Goal: Find specific page/section: Find specific page/section

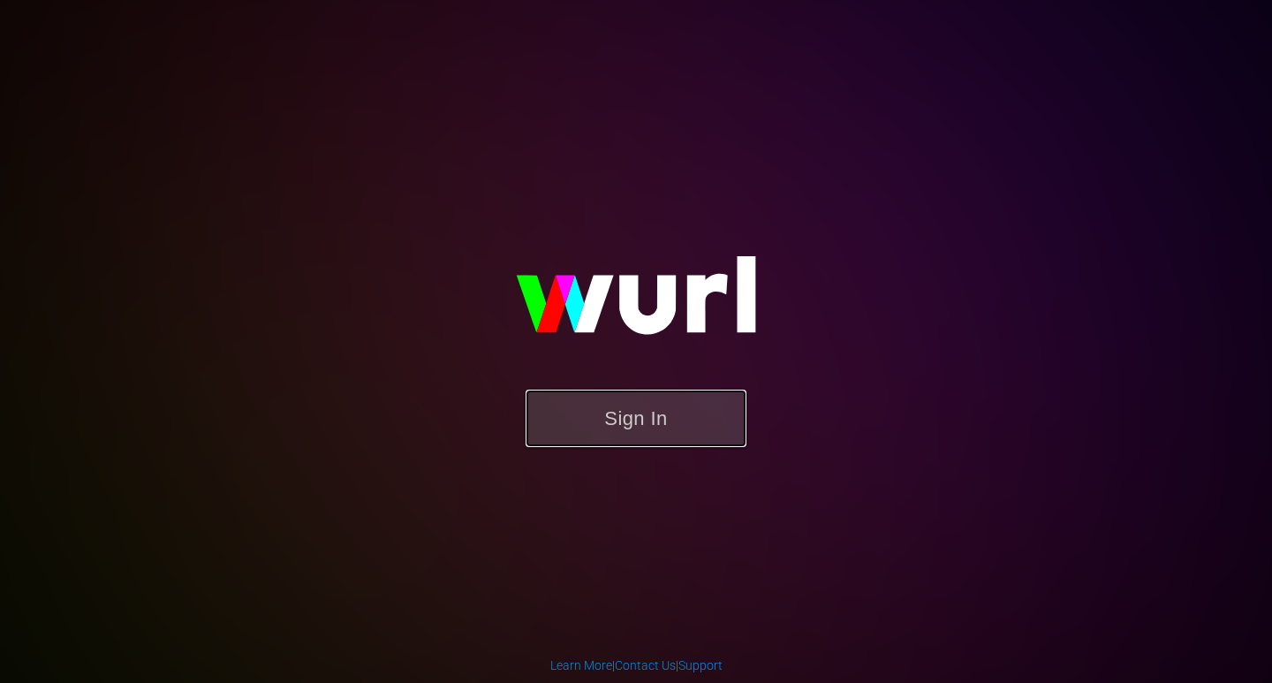
click at [687, 420] on button "Sign In" at bounding box center [636, 418] width 221 height 57
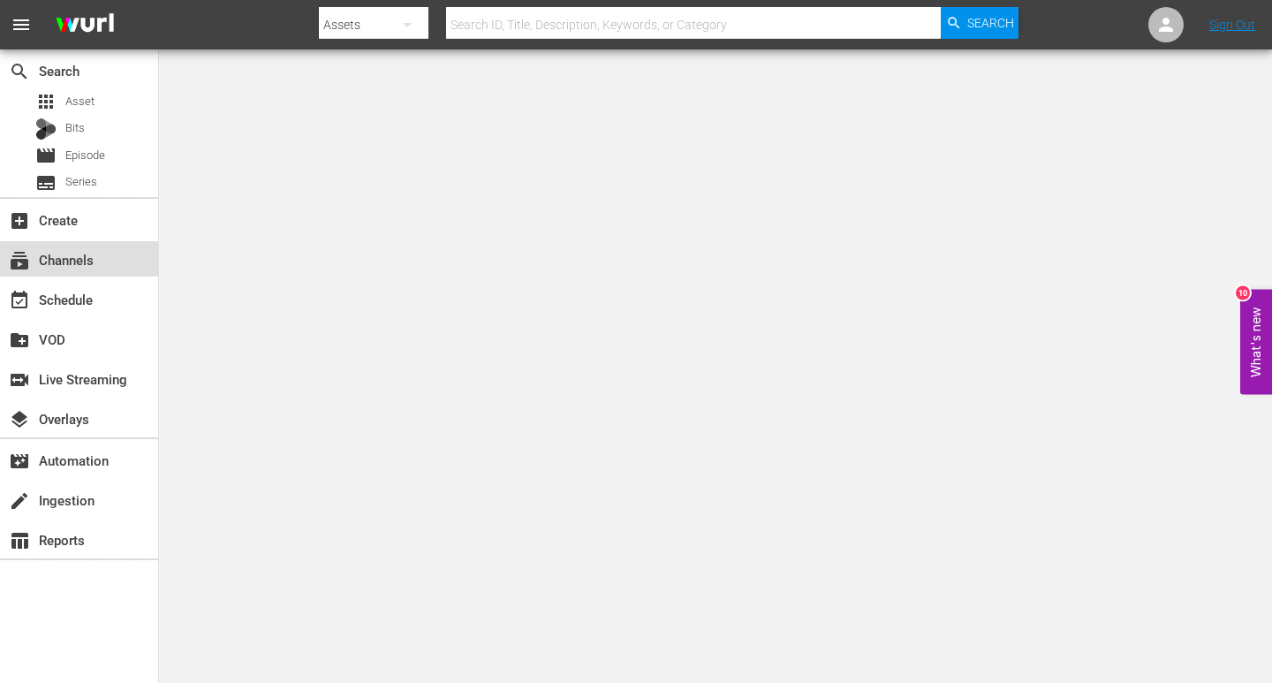
click at [102, 256] on div "subscriptions Channels" at bounding box center [79, 258] width 158 height 35
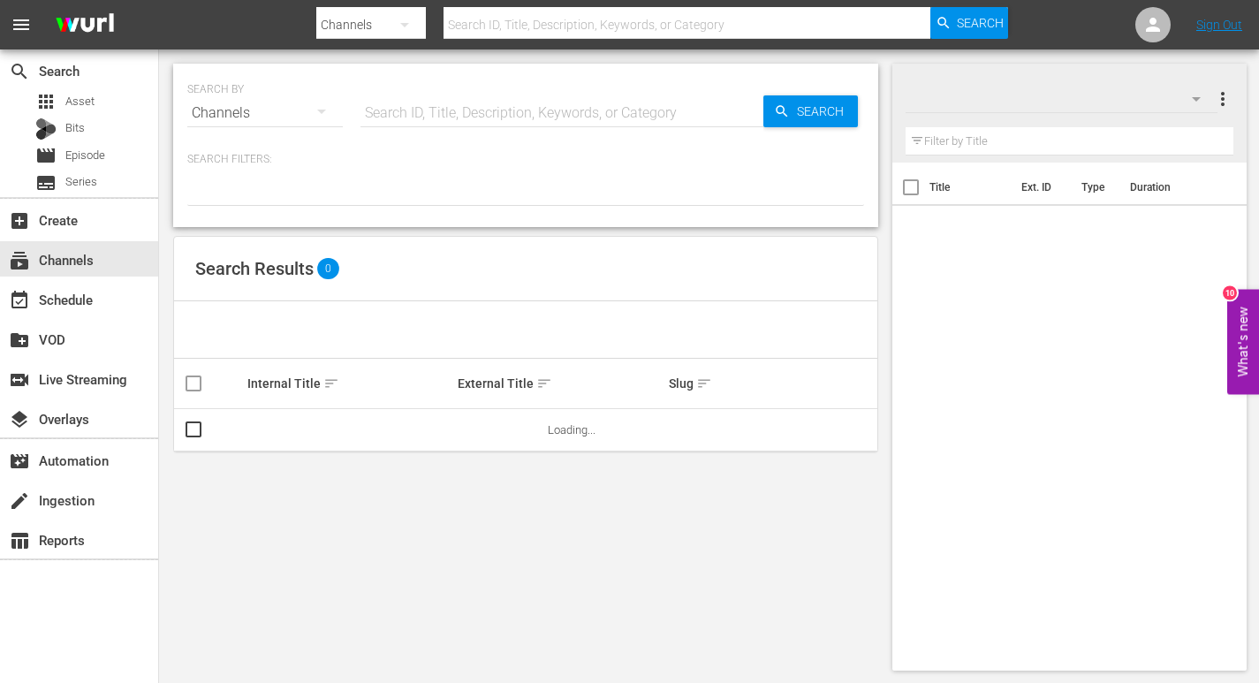
click at [555, 27] on input "text" at bounding box center [687, 25] width 488 height 42
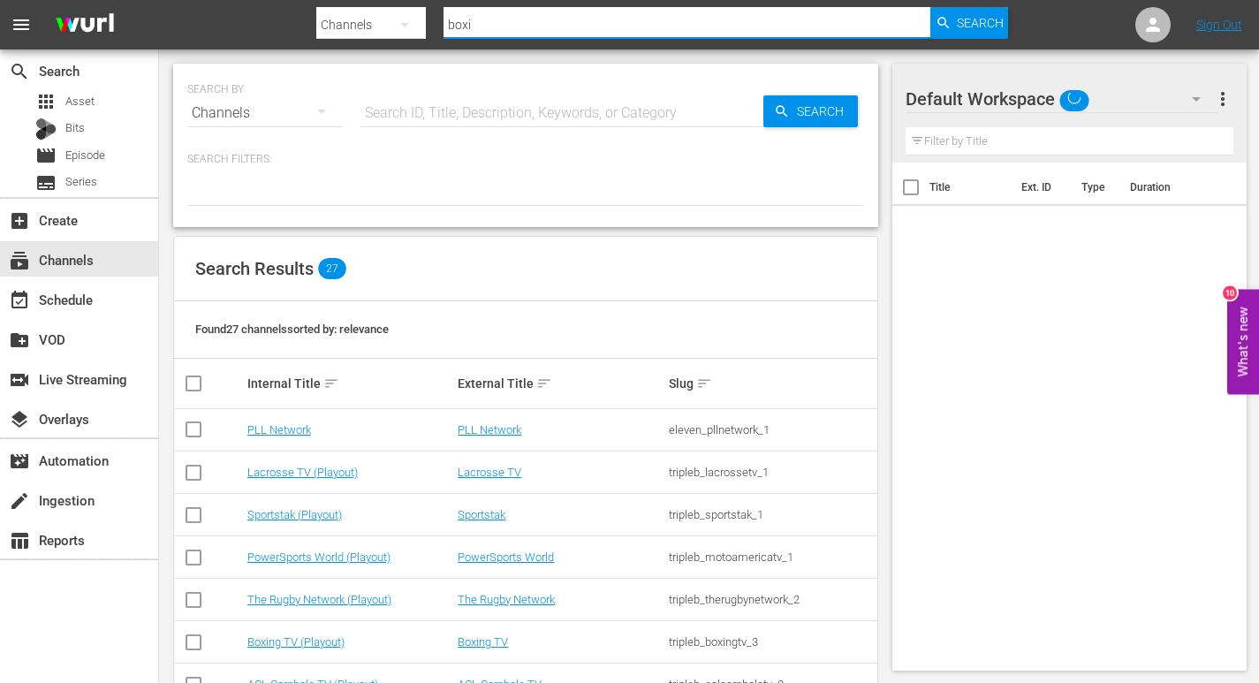
type input "boxin"
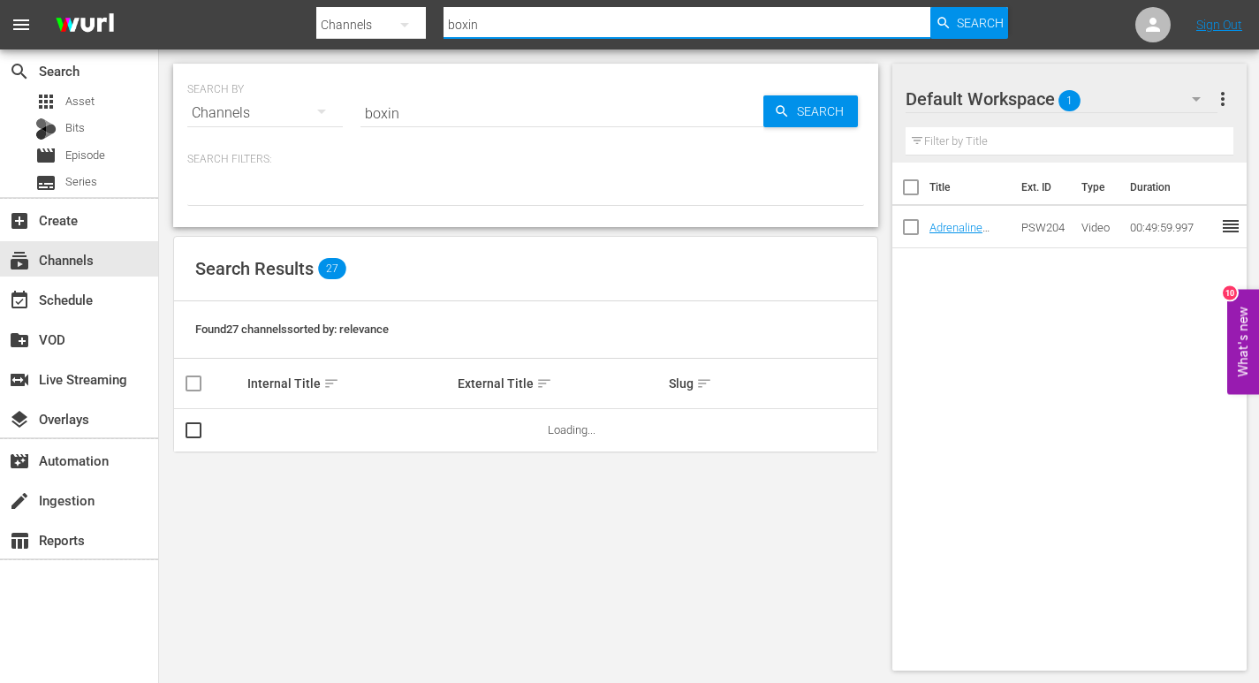
type input "boxing"
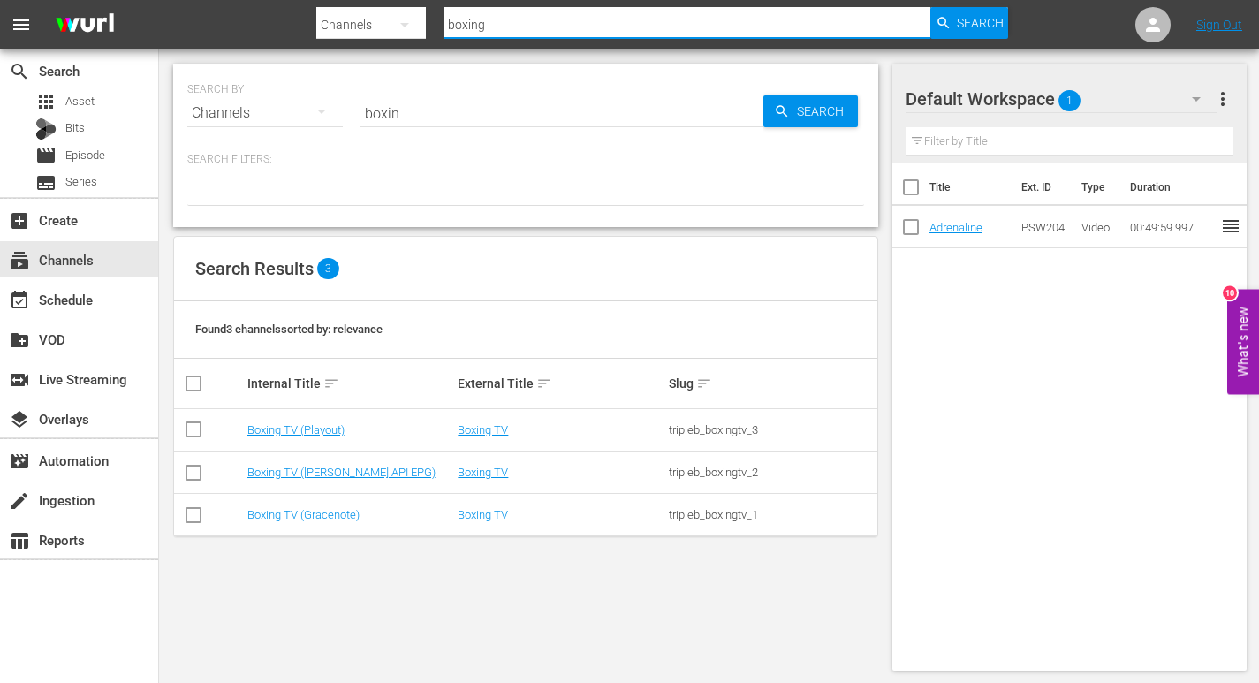
type input "boxing"
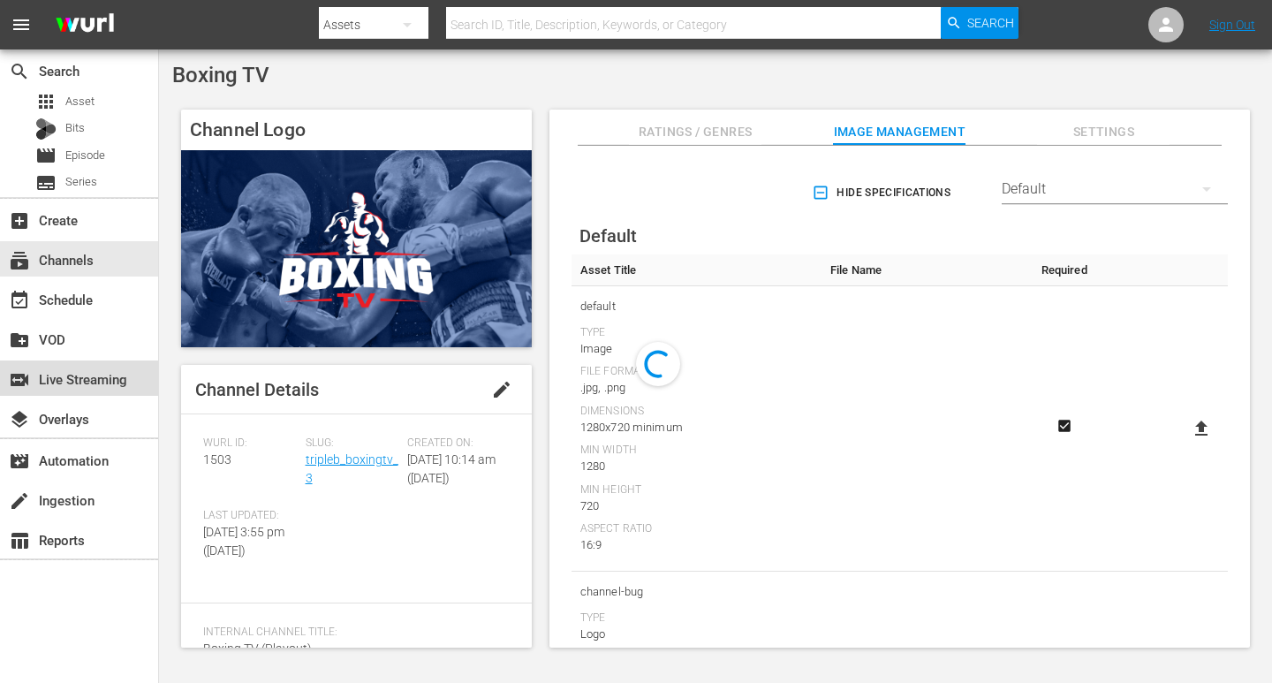
click at [99, 368] on div "switch_video Live Streaming" at bounding box center [49, 376] width 99 height 16
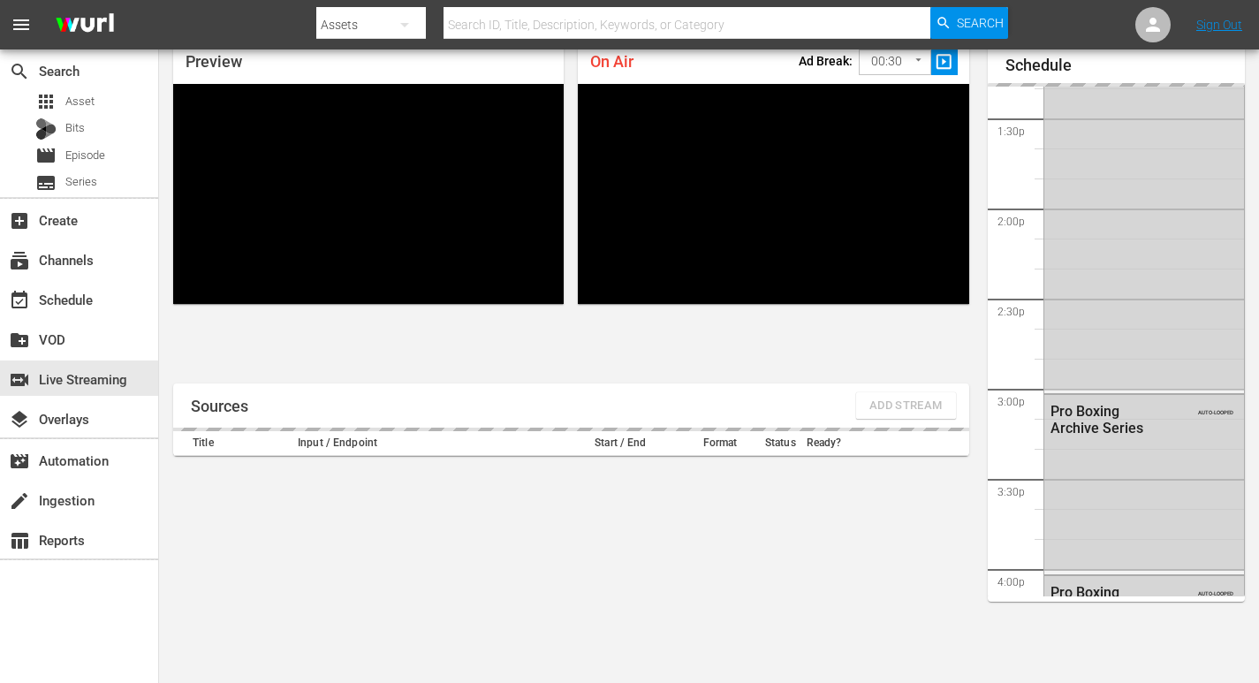
scroll to position [1680, 0]
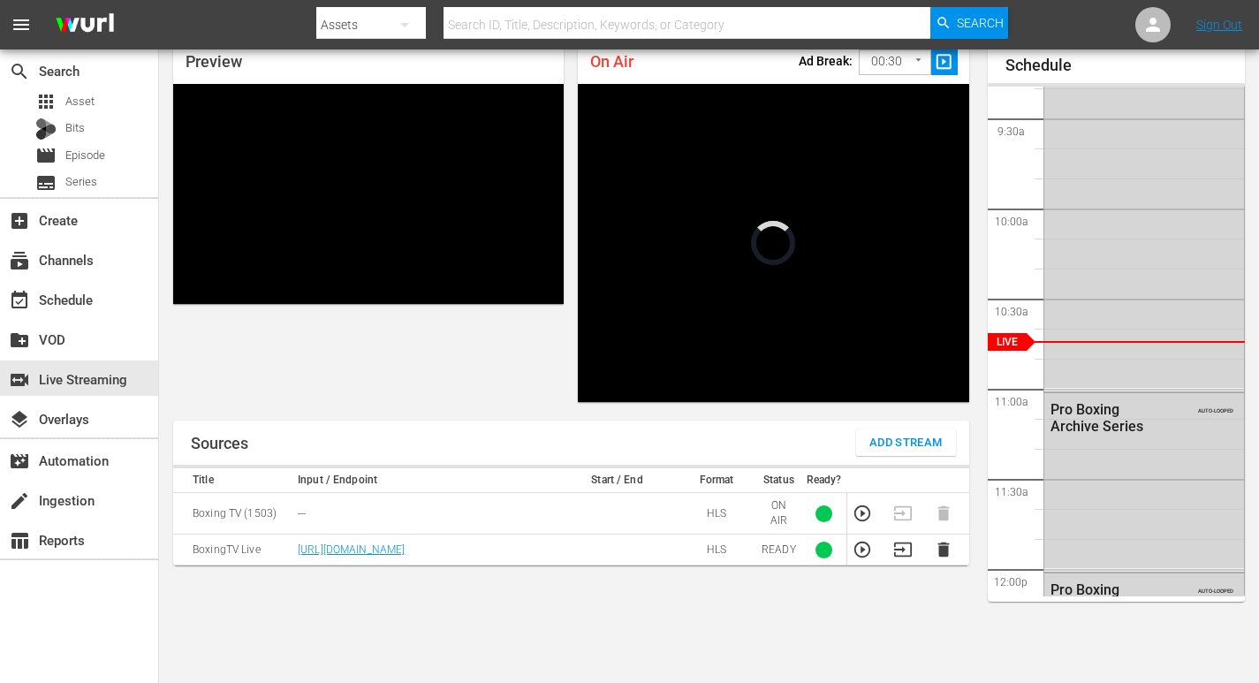
click at [865, 472] on th at bounding box center [867, 480] width 41 height 25
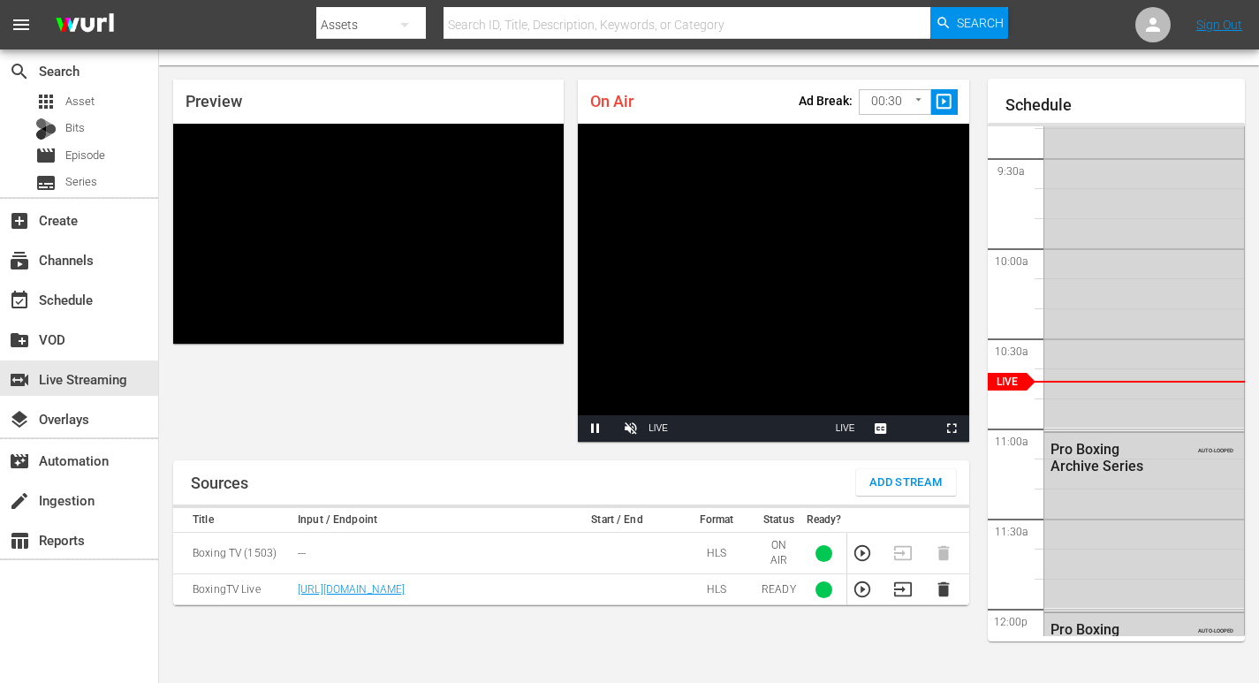
scroll to position [0, 0]
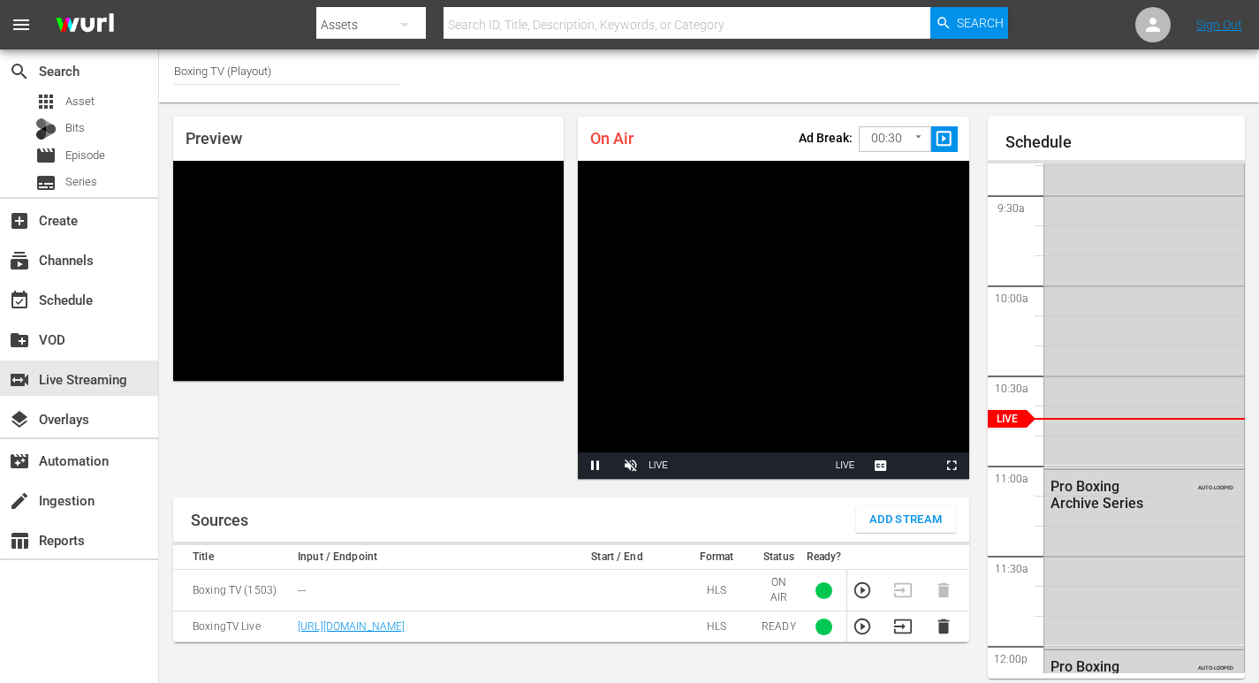
click at [863, 588] on icon "button" at bounding box center [861, 589] width 19 height 19
